Goal: Task Accomplishment & Management: Manage account settings

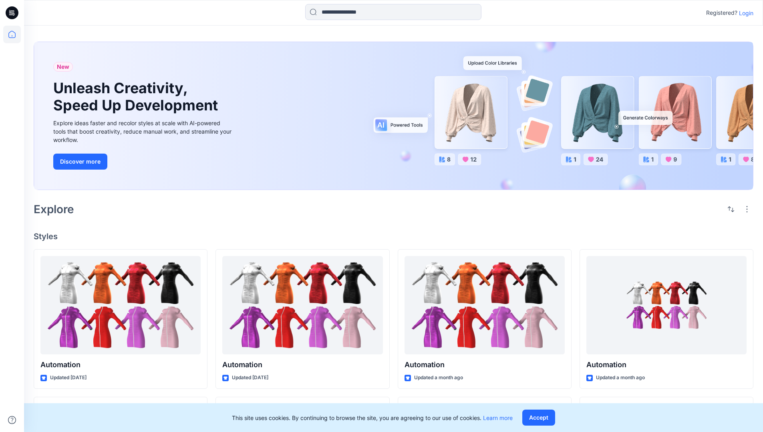
click at [744, 13] on p "Login" at bounding box center [746, 13] width 14 height 8
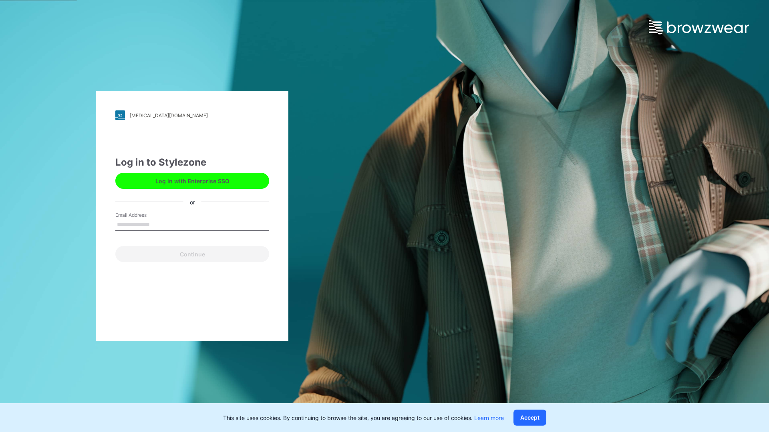
click at [158, 224] on input "Email Address" at bounding box center [192, 225] width 154 height 12
type input "***"
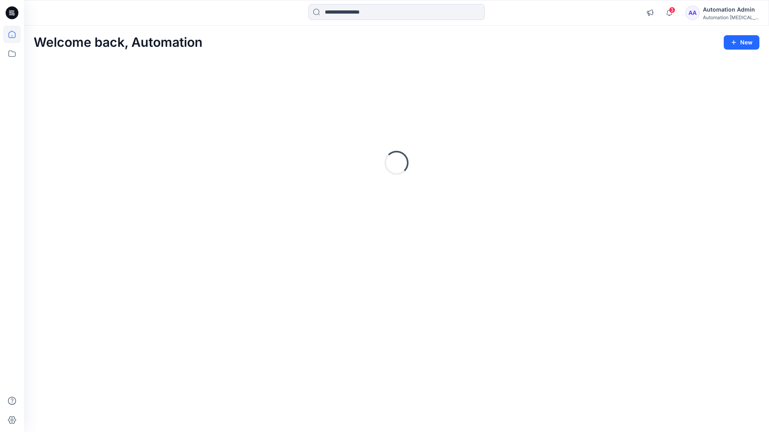
click at [15, 34] on icon at bounding box center [11, 34] width 7 height 7
